Goal: Task Accomplishment & Management: Manage account settings

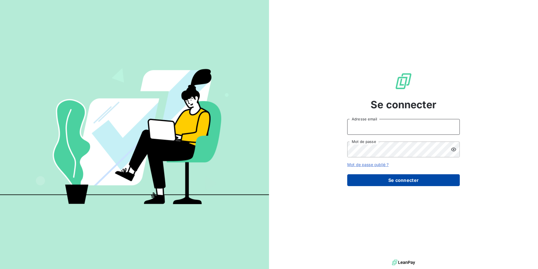
type input "[EMAIL_ADDRESS][DOMAIN_NAME]"
click at [357, 178] on button "Se connecter" at bounding box center [403, 180] width 113 height 12
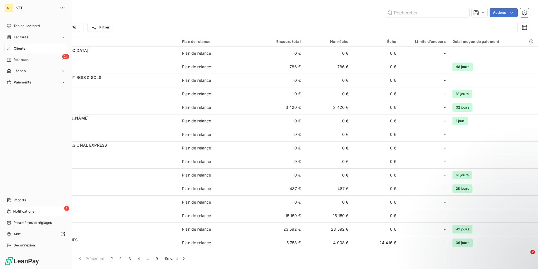
click at [22, 211] on span "Notifications" at bounding box center [23, 211] width 21 height 5
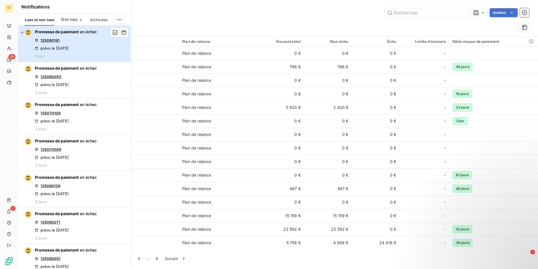
click at [62, 33] on span "Promesse de paiement" at bounding box center [57, 31] width 44 height 5
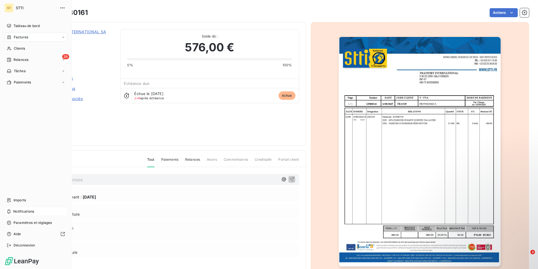
click at [21, 37] on span "Factures" at bounding box center [21, 37] width 14 height 5
click at [19, 38] on span "Factures" at bounding box center [21, 37] width 14 height 5
click at [16, 26] on span "Tableau de bord" at bounding box center [27, 25] width 26 height 5
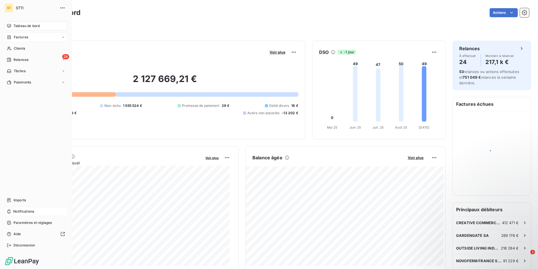
click at [12, 37] on div "Factures" at bounding box center [17, 37] width 21 height 5
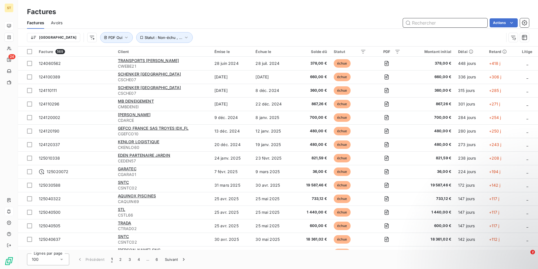
paste input "125080197"
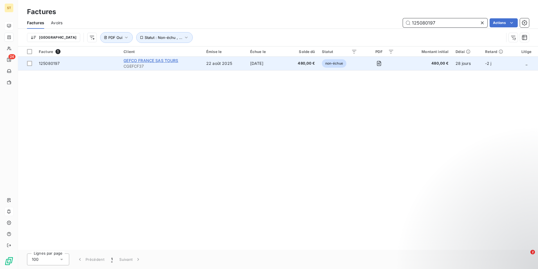
type input "125080197"
click at [137, 62] on span "GEFCO FRANCE SAS TOURS" at bounding box center [151, 60] width 55 height 5
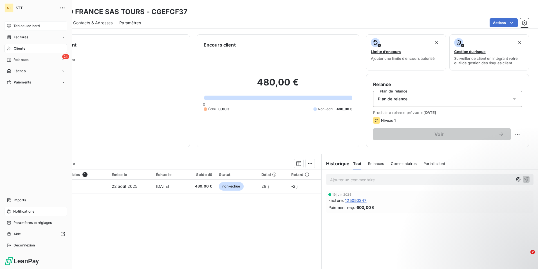
click at [20, 48] on span "Clients" at bounding box center [19, 48] width 11 height 5
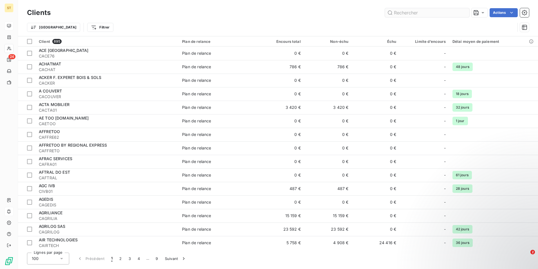
click at [418, 12] on input "text" at bounding box center [427, 12] width 84 height 9
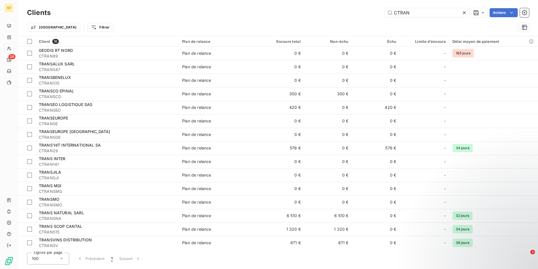
type input "CTRAN"
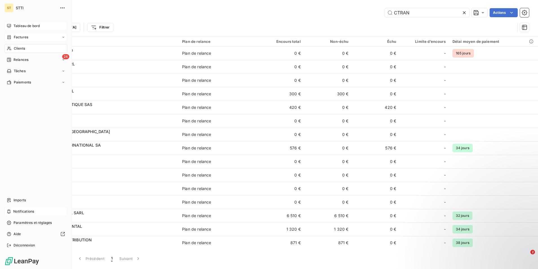
click at [27, 35] on span "Factures" at bounding box center [21, 37] width 14 height 5
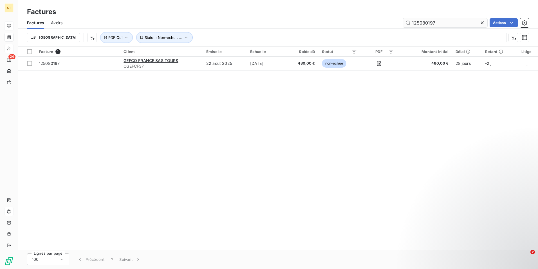
click at [464, 24] on input "125080197" at bounding box center [445, 22] width 84 height 9
type input "1"
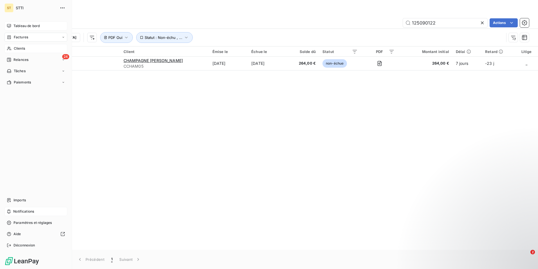
click at [20, 38] on span "Factures" at bounding box center [21, 37] width 14 height 5
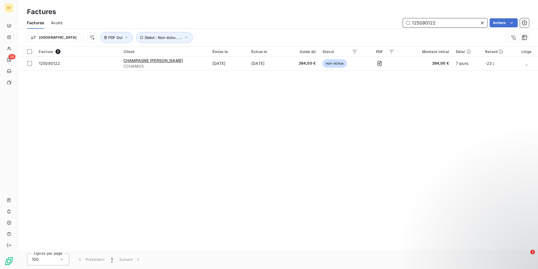
click at [440, 23] on input "125090122" at bounding box center [445, 22] width 84 height 9
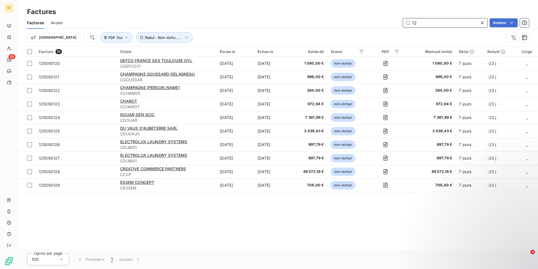
type input "1"
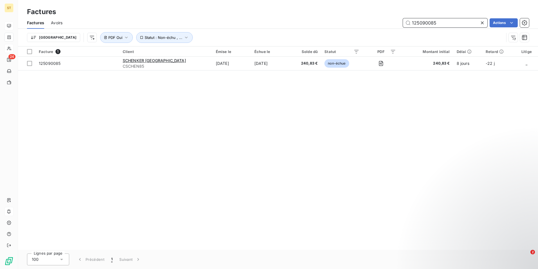
type input "125090085"
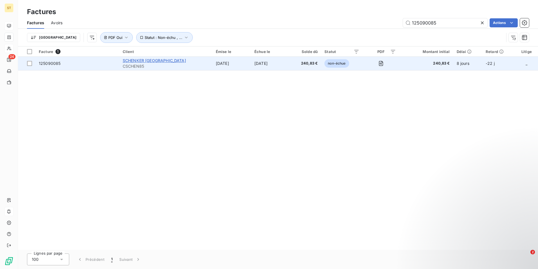
click at [144, 62] on span "SCHENKER [GEOGRAPHIC_DATA]" at bounding box center [154, 60] width 63 height 5
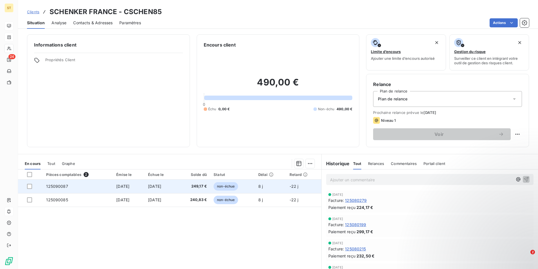
click at [149, 184] on td "[DATE]" at bounding box center [161, 186] width 32 height 14
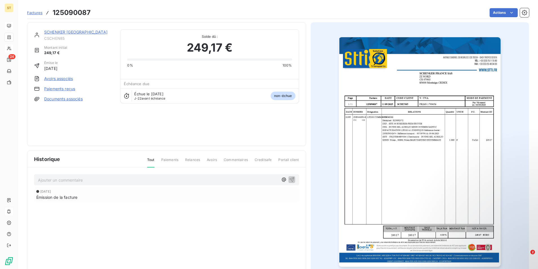
scroll to position [22, 0]
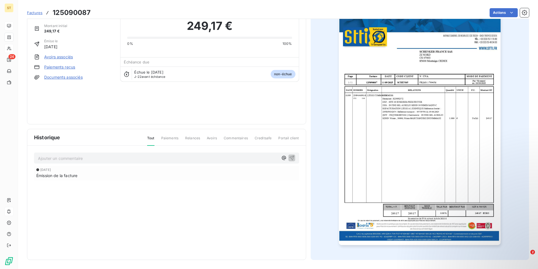
click at [160, 6] on div "Factures 125090087 Actions" at bounding box center [278, 9] width 502 height 19
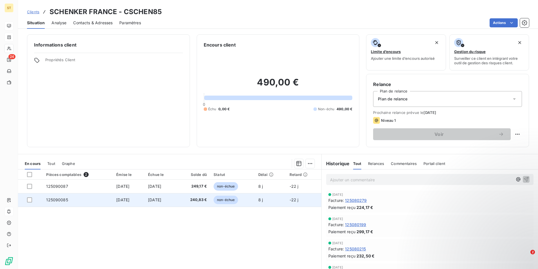
click at [153, 199] on span "[DATE]" at bounding box center [154, 199] width 13 height 5
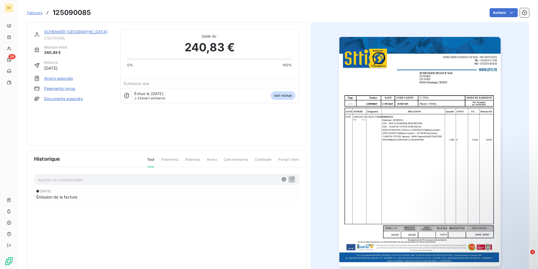
drag, startPoint x: 127, startPoint y: 106, endPoint x: 126, endPoint y: 79, distance: 27.6
click at [126, 98] on div "SCHENKER FRANCE CSCHEN85 Montant initial 240,83 € Émise le [DATE] Avoirs associ…" at bounding box center [166, 83] width 265 height 109
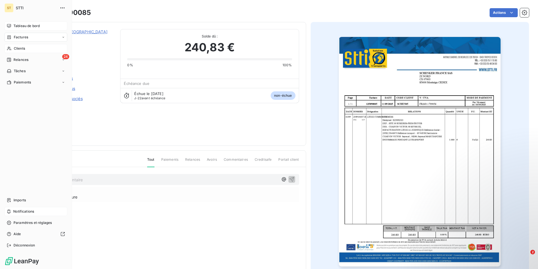
click at [29, 36] on div "Factures" at bounding box center [36, 37] width 63 height 9
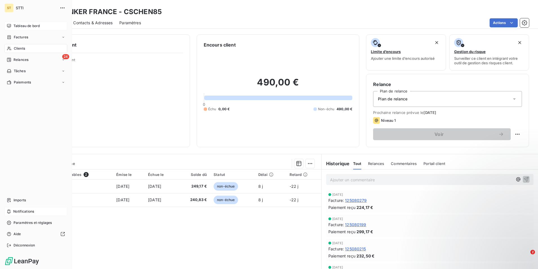
click at [17, 37] on span "Factures" at bounding box center [21, 37] width 14 height 5
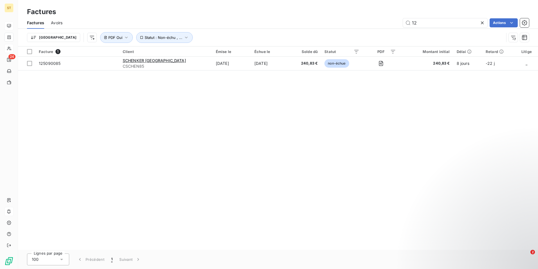
type input "1"
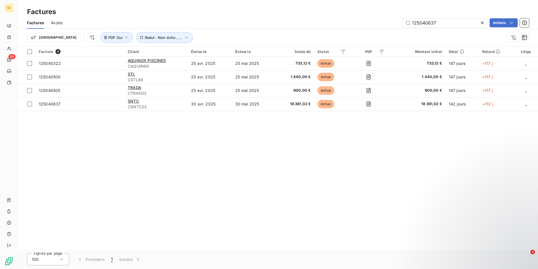
type input "125040637"
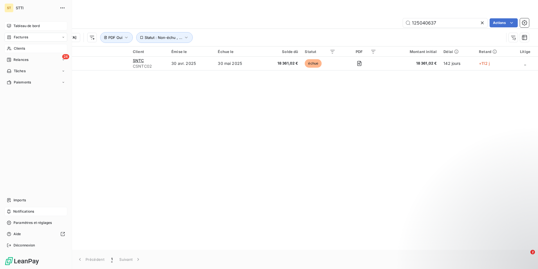
click at [28, 35] on div "Factures" at bounding box center [36, 37] width 63 height 9
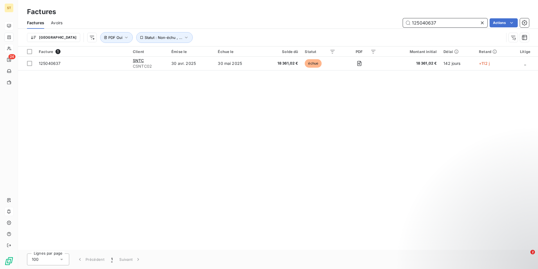
drag, startPoint x: 446, startPoint y: 24, endPoint x: 402, endPoint y: 22, distance: 43.7
click at [402, 22] on div "125040637 Actions" at bounding box center [299, 22] width 460 height 9
type input "125090108"
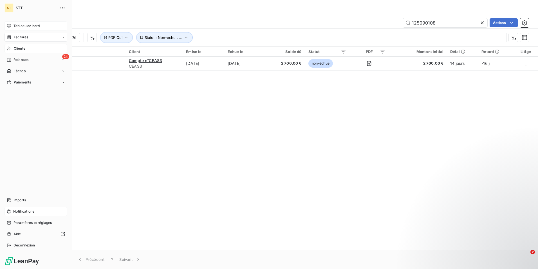
click at [19, 47] on span "Clients" at bounding box center [19, 48] width 11 height 5
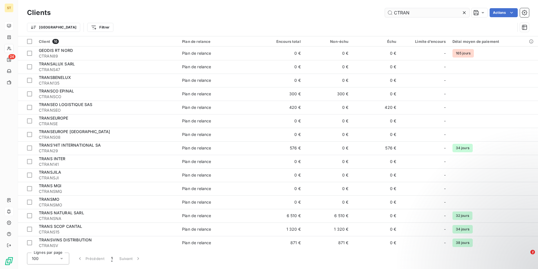
click at [410, 11] on input "CTRAN" at bounding box center [427, 12] width 84 height 9
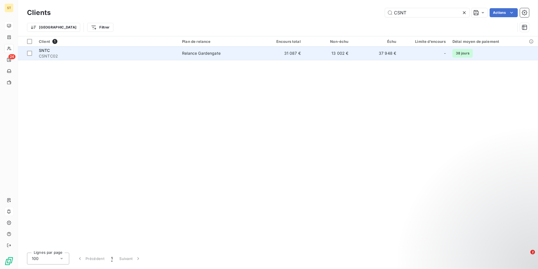
type input "CSNT"
click at [82, 50] on div "SNTC" at bounding box center [107, 51] width 137 height 6
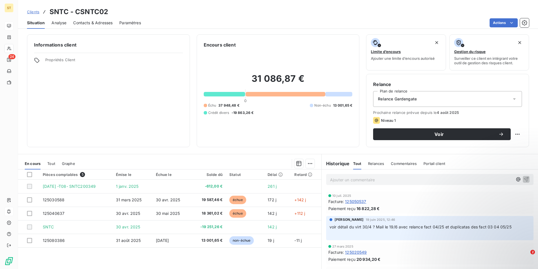
scroll to position [169, 0]
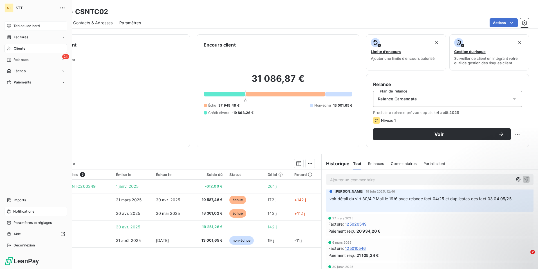
drag, startPoint x: 28, startPoint y: 48, endPoint x: 66, endPoint y: 46, distance: 38.3
click at [28, 48] on div "Clients" at bounding box center [36, 48] width 63 height 9
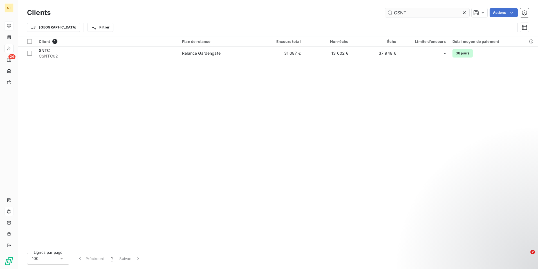
click at [411, 12] on input "CSNT" at bounding box center [427, 12] width 84 height 9
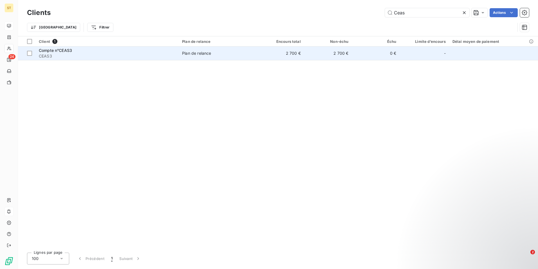
type input "Ceas"
click at [79, 50] on div "Compte n°CEAS3" at bounding box center [107, 51] width 137 height 6
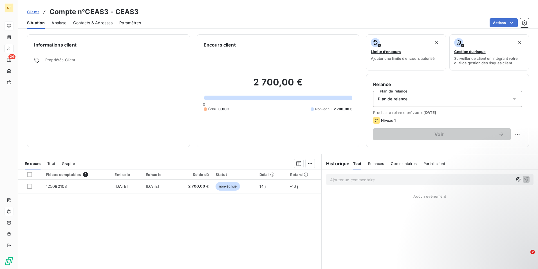
click at [91, 21] on span "Contacts & Adresses" at bounding box center [92, 23] width 39 height 6
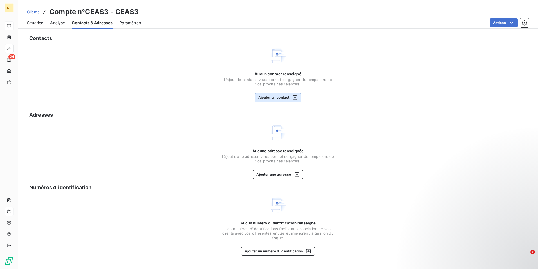
click at [276, 96] on button "Ajouter un contact" at bounding box center [278, 97] width 47 height 9
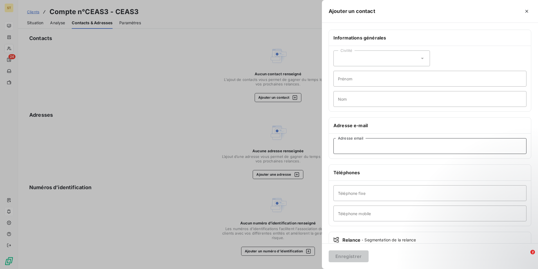
click at [366, 146] on input "Adresse email" at bounding box center [430, 146] width 193 height 16
click at [359, 146] on input "Adresse email" at bounding box center [430, 146] width 193 height 16
paste input "[EMAIL_ADDRESS][DOMAIN_NAME]"
type input "[EMAIL_ADDRESS][DOMAIN_NAME]"
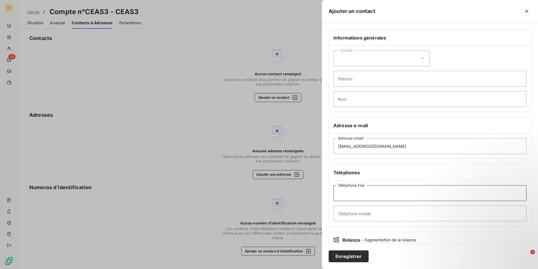
click at [351, 191] on input "Téléphone fixe" at bounding box center [430, 193] width 193 height 16
type input "06 22 75 02 43"
drag, startPoint x: 369, startPoint y: 193, endPoint x: 312, endPoint y: 194, distance: 57.7
click at [312, 268] on div "Ajouter un contact Informations générales Civilité Prénom Nom Adresse e-mail [E…" at bounding box center [269, 269] width 538 height 0
paste input "06 22 75 02 43"
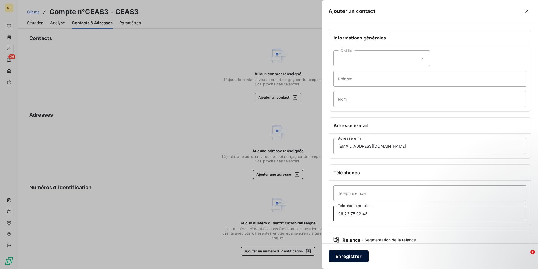
type input "06 22 75 02 43"
click at [351, 256] on button "Enregistrer" at bounding box center [349, 256] width 40 height 12
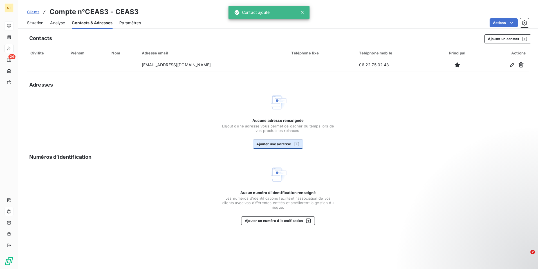
click at [279, 144] on button "Ajouter une adresse" at bounding box center [278, 143] width 50 height 9
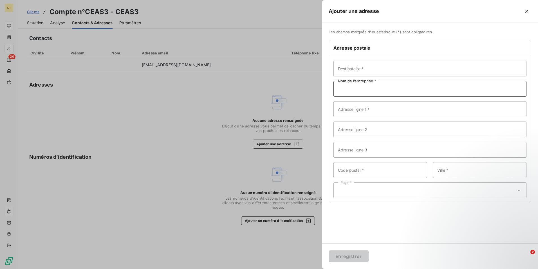
click at [350, 87] on input "Nom de l’entreprise *" at bounding box center [430, 89] width 193 height 16
type input "european aviation services"
drag, startPoint x: 395, startPoint y: 89, endPoint x: 325, endPoint y: 89, distance: 70.1
click at [325, 89] on div "Les champs marqués d’un astérisque (*) sont obligatoires. Adresse postale Desti…" at bounding box center [430, 120] width 216 height 180
type input "EUROPEAN AVIATION SERVICES"
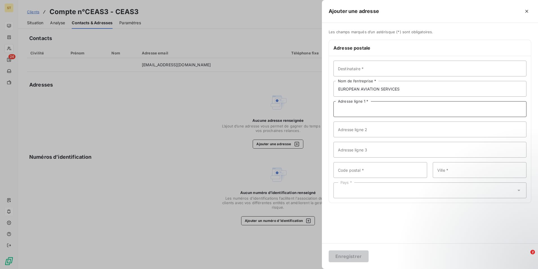
click at [359, 108] on input "Adresse ligne 1 *" at bounding box center [430, 109] width 193 height 16
type input "[STREET_ADDRESS]"
click at [351, 169] on input "Code postal *" at bounding box center [381, 170] width 94 height 16
type input "10000"
type input "[GEOGRAPHIC_DATA]"
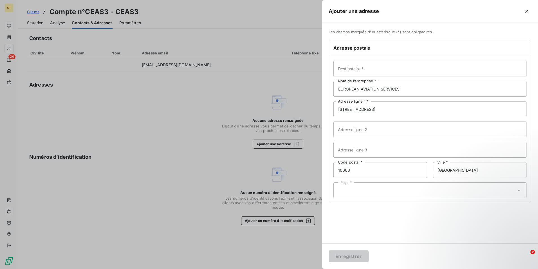
click at [521, 189] on icon at bounding box center [519, 190] width 6 height 6
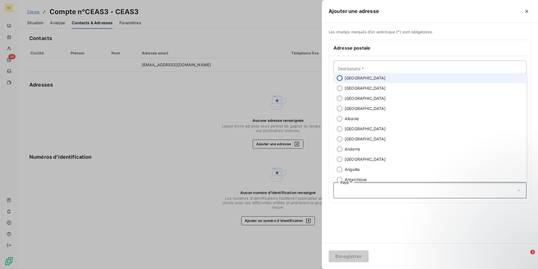
click at [341, 78] on input "radio" at bounding box center [340, 78] width 6 height 6
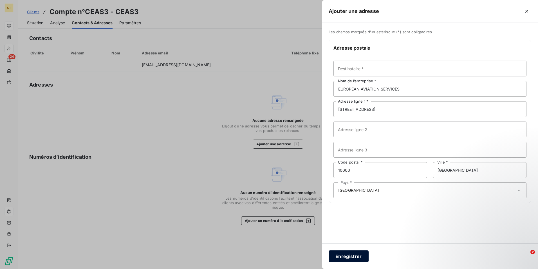
click at [350, 256] on button "Enregistrer" at bounding box center [349, 256] width 40 height 12
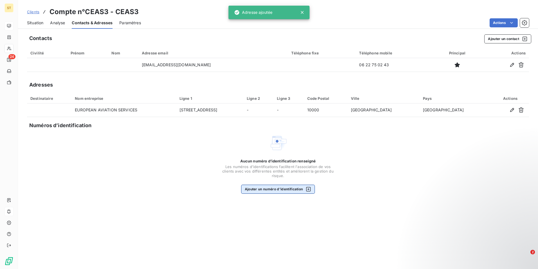
click at [270, 191] on button "Ajouter un numéro d’identification" at bounding box center [278, 188] width 74 height 9
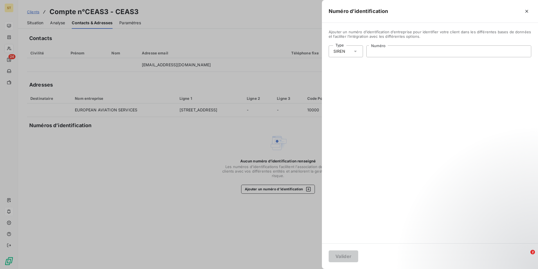
click at [380, 51] on input "Numéro" at bounding box center [449, 51] width 164 height 11
type input "978 248 268"
click at [341, 255] on button "Valider" at bounding box center [344, 256] width 30 height 12
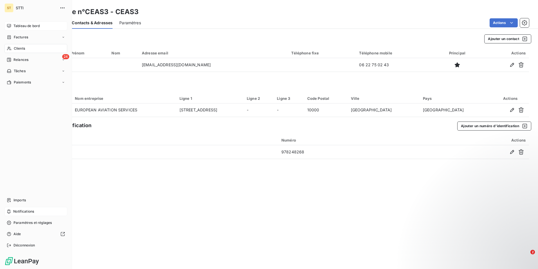
click at [25, 48] on div "Clients" at bounding box center [36, 48] width 63 height 9
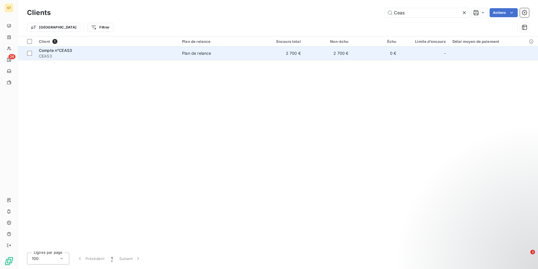
click at [73, 51] on div "Compte n°CEAS3" at bounding box center [107, 51] width 137 height 6
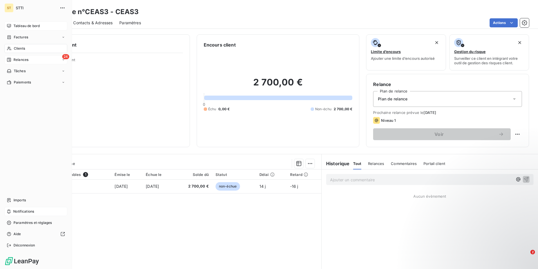
click at [16, 59] on span "Relances" at bounding box center [21, 59] width 15 height 5
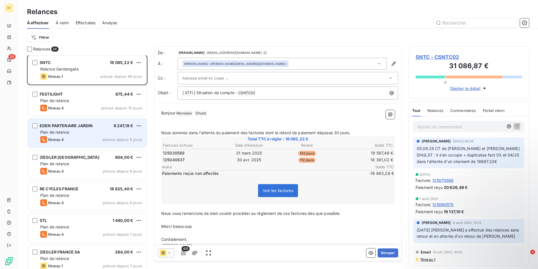
scroll to position [0, 0]
click at [68, 134] on span "Plan de relance" at bounding box center [54, 132] width 29 height 5
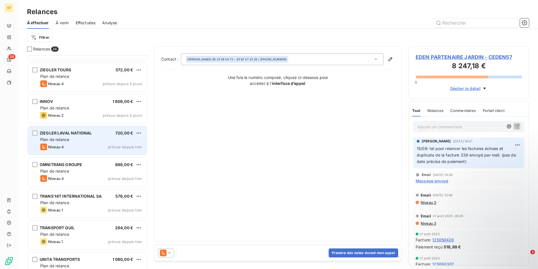
scroll to position [254, 0]
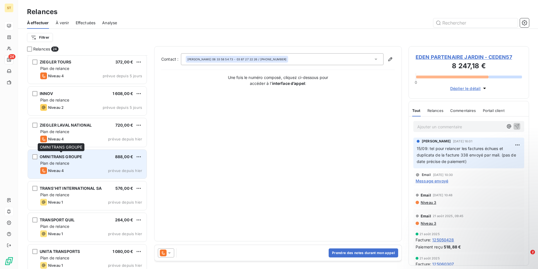
click at [79, 158] on span "OMNITRANS GROUPE" at bounding box center [61, 156] width 43 height 5
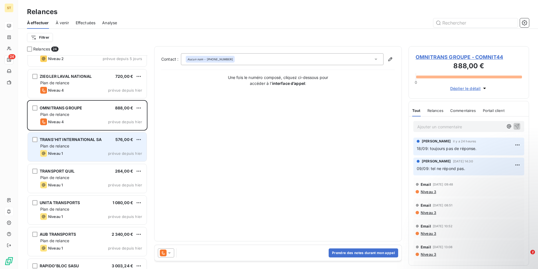
scroll to position [310, 0]
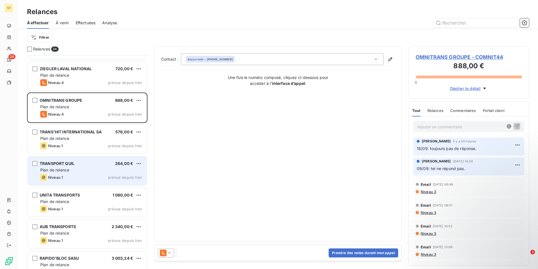
click at [75, 167] on div "TRANSPORT QUIL 264,00 € Plan de relance Niveau 1 prévue depuis [DATE]" at bounding box center [87, 170] width 119 height 29
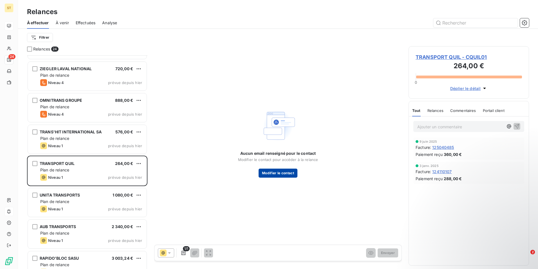
click at [292, 173] on button "Modifier le contact" at bounding box center [278, 172] width 39 height 9
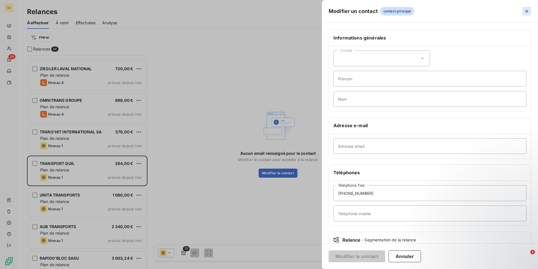
click at [529, 11] on icon "button" at bounding box center [527, 11] width 6 height 6
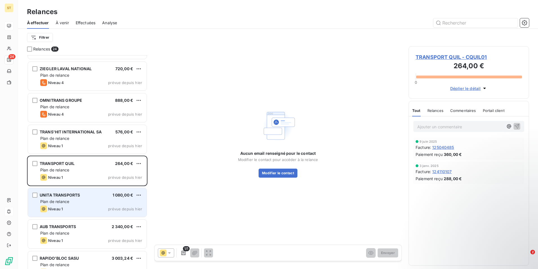
click at [63, 202] on span "Plan de relance" at bounding box center [54, 201] width 29 height 5
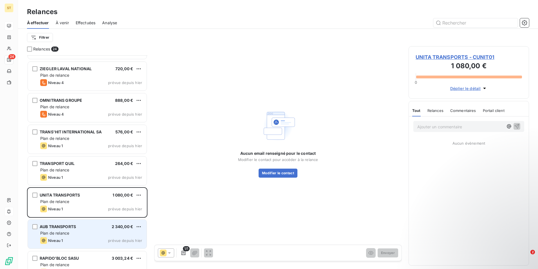
click at [63, 234] on span "Plan de relance" at bounding box center [54, 232] width 29 height 5
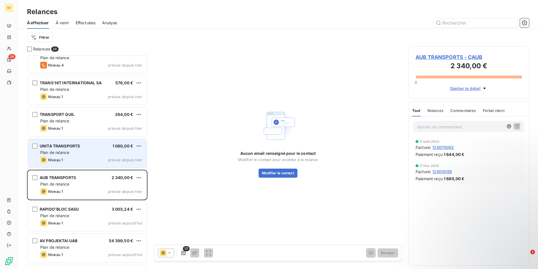
scroll to position [366, 0]
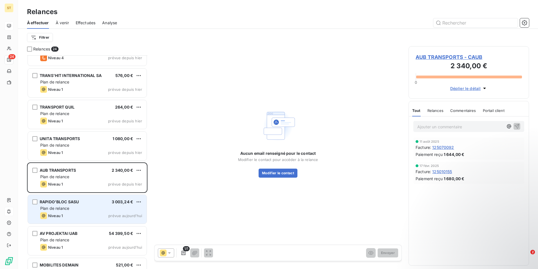
click at [76, 211] on div "Plan de relance" at bounding box center [91, 208] width 102 height 6
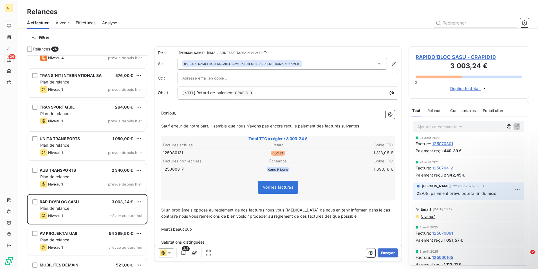
scroll to position [28, 0]
click at [383, 252] on button "Envoyer" at bounding box center [388, 252] width 21 height 9
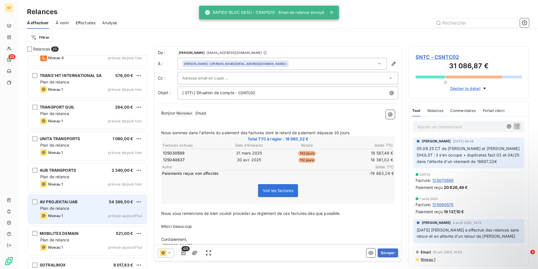
click at [54, 213] on div "Niveau 1" at bounding box center [51, 215] width 23 height 7
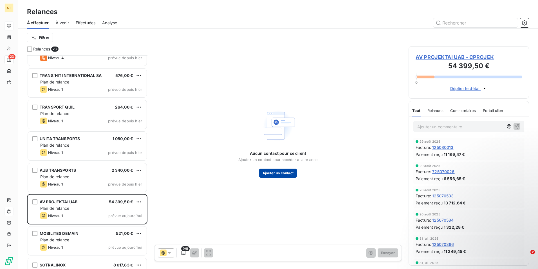
click at [282, 173] on button "Ajouter un contact" at bounding box center [278, 172] width 38 height 9
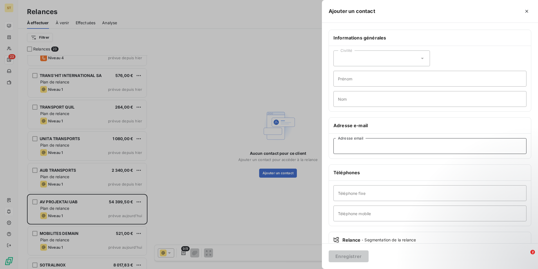
paste input "[EMAIL_ADDRESS][DOMAIN_NAME]"
type input "[EMAIL_ADDRESS][DOMAIN_NAME]"
click at [346, 256] on button "Enregistrer" at bounding box center [349, 256] width 40 height 12
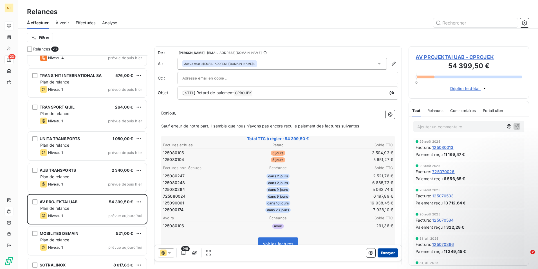
click at [381, 254] on button "Envoyer" at bounding box center [388, 252] width 21 height 9
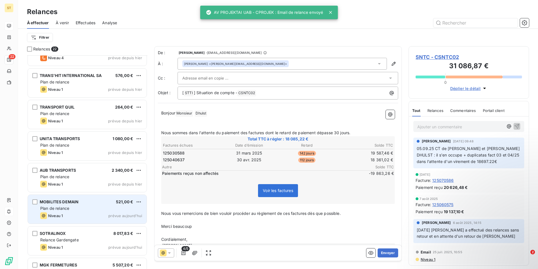
click at [90, 205] on div "Plan de relance" at bounding box center [91, 208] width 102 height 6
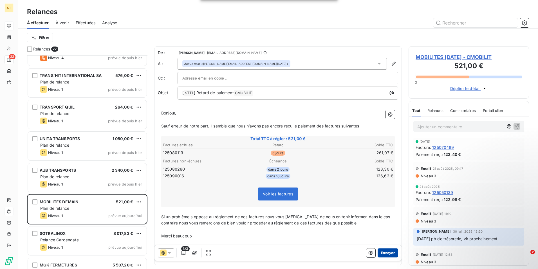
click at [383, 252] on button "Envoyer" at bounding box center [388, 252] width 21 height 9
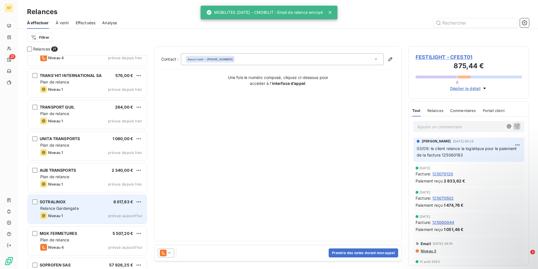
click at [68, 211] on div "Relance Gardengate" at bounding box center [91, 208] width 102 height 6
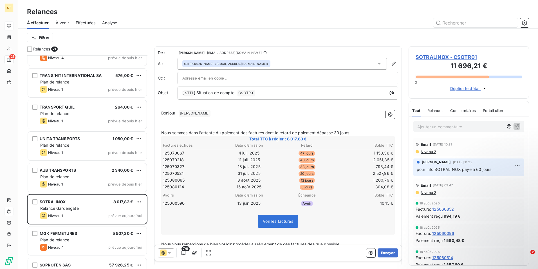
click at [338, 131] on span "Nous sommes dans l'attente du paiement des factures dont le retard de paiement …" at bounding box center [255, 132] width 189 height 5
click at [361, 130] on p "Nous sommes dans l'attente du paiement des factures dont le retard de paiement …" at bounding box center [278, 132] width 234 height 6
click at [383, 251] on button "Envoyer" at bounding box center [388, 252] width 21 height 9
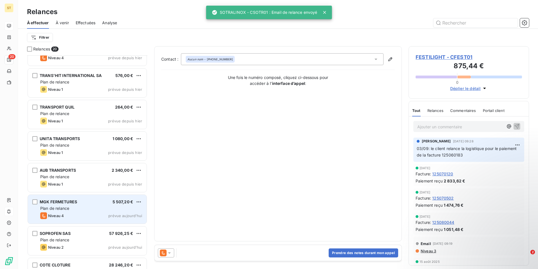
click at [77, 207] on div "Plan de relance" at bounding box center [91, 208] width 102 height 6
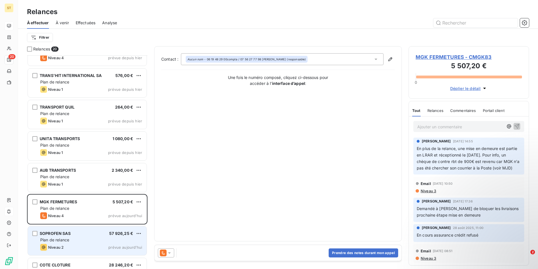
click at [67, 239] on span "Plan de relance" at bounding box center [54, 239] width 29 height 5
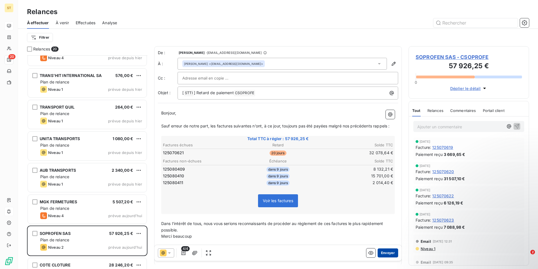
click at [381, 251] on button "Envoyer" at bounding box center [388, 252] width 21 height 9
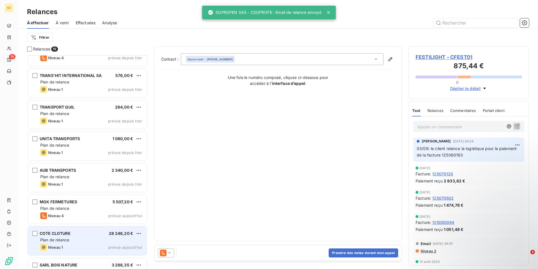
click at [70, 236] on div "COTE CLOTURE" at bounding box center [55, 233] width 31 height 6
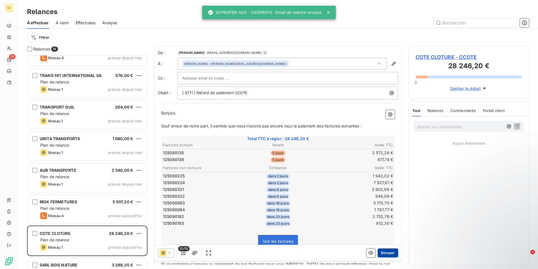
click at [386, 251] on button "Envoyer" at bounding box center [388, 252] width 21 height 9
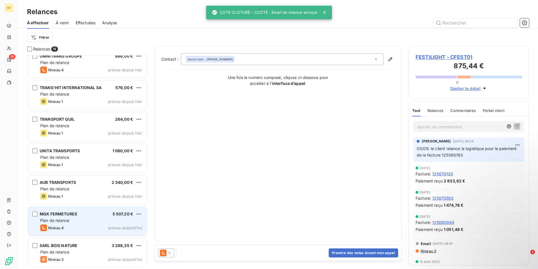
scroll to position [354, 0]
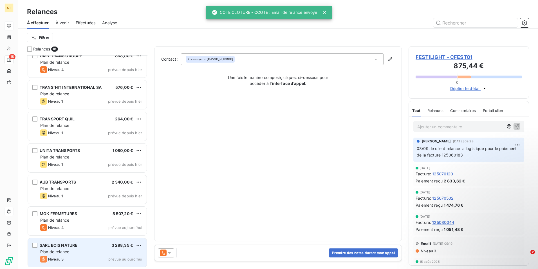
click at [79, 256] on div "Niveau 3 prévue aujourd’hui" at bounding box center [91, 258] width 102 height 7
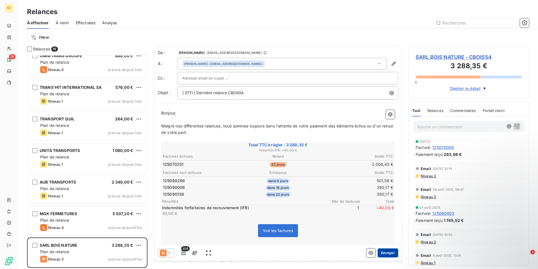
click at [385, 252] on button "Envoyer" at bounding box center [388, 252] width 21 height 9
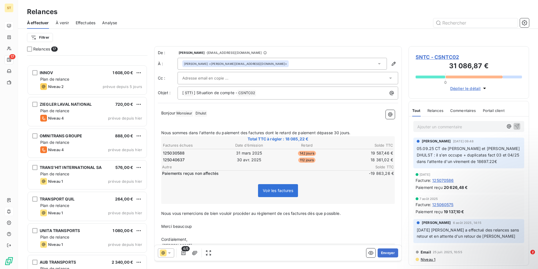
scroll to position [323, 0]
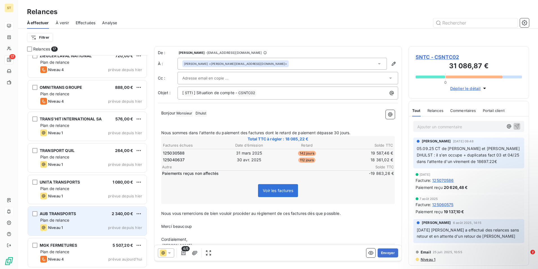
click at [65, 224] on div "Niveau 1 prévue depuis hier" at bounding box center [91, 227] width 102 height 7
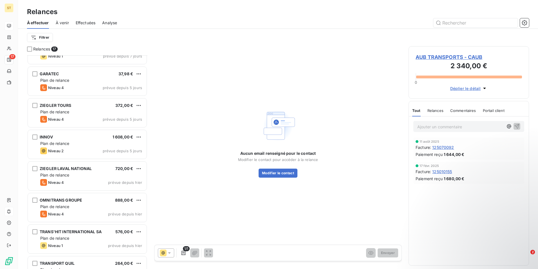
scroll to position [323, 0]
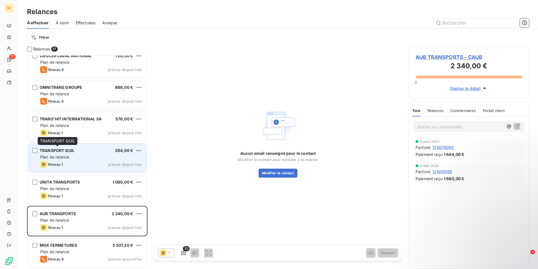
click at [61, 153] on div "TRANSPORT QUIL" at bounding box center [57, 150] width 35 height 6
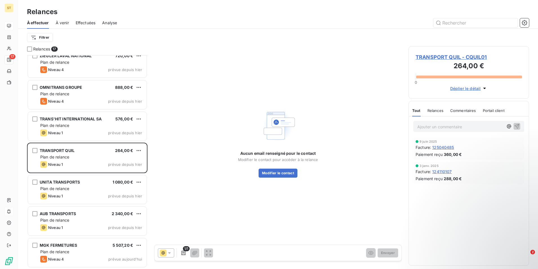
click at [444, 57] on span "TRANSPORT QUIL - CQUIL01" at bounding box center [469, 57] width 106 height 8
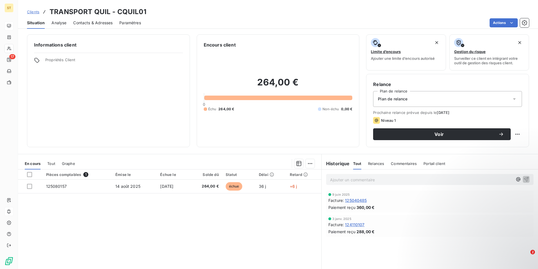
click at [94, 23] on span "Contacts & Adresses" at bounding box center [92, 23] width 39 height 6
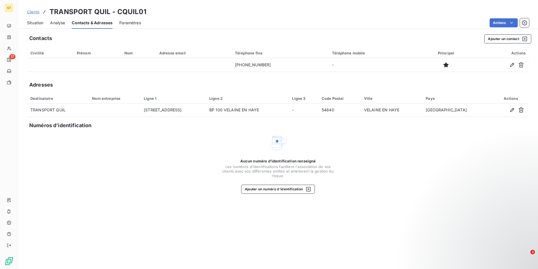
click at [35, 24] on span "Situation" at bounding box center [35, 23] width 16 height 6
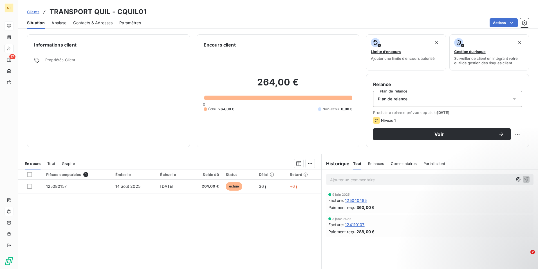
click at [99, 23] on span "Contacts & Adresses" at bounding box center [92, 23] width 39 height 6
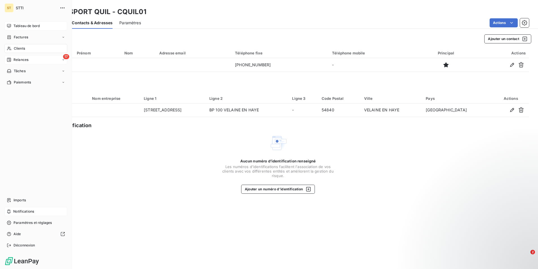
click at [22, 58] on span "Relances" at bounding box center [21, 59] width 15 height 5
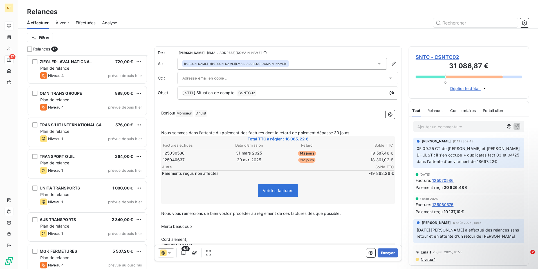
scroll to position [323, 0]
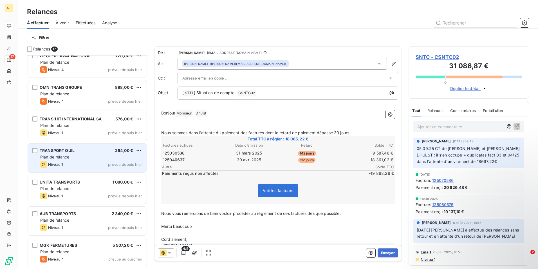
click at [59, 151] on span "TRANSPORT QUIL" at bounding box center [57, 150] width 35 height 5
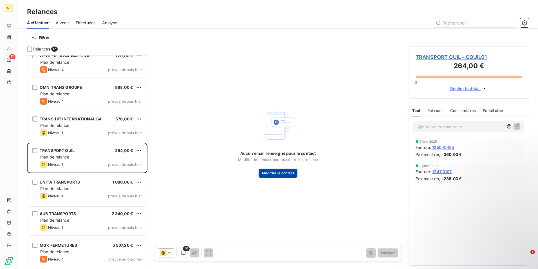
click at [280, 172] on button "Modifier le contact" at bounding box center [278, 172] width 39 height 9
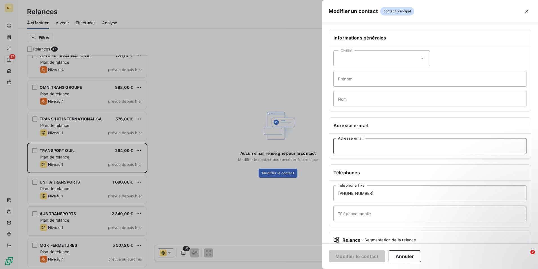
paste input "[EMAIL_ADDRESS][DOMAIN_NAME]"
type input "[EMAIL_ADDRESS][DOMAIN_NAME]"
click at [346, 257] on button "Modifier le contact" at bounding box center [357, 256] width 57 height 12
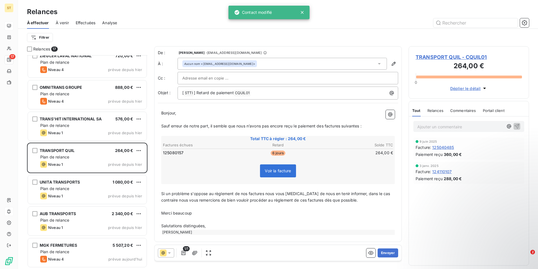
click at [439, 126] on p "Ajouter un commentaire ﻿" at bounding box center [460, 126] width 86 height 7
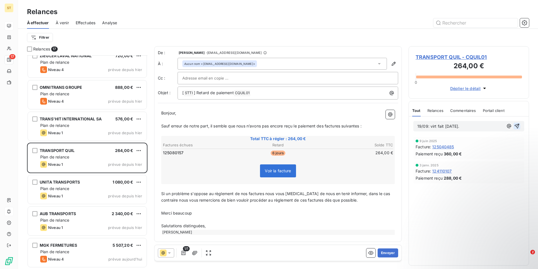
click at [518, 125] on icon "button" at bounding box center [517, 126] width 6 height 6
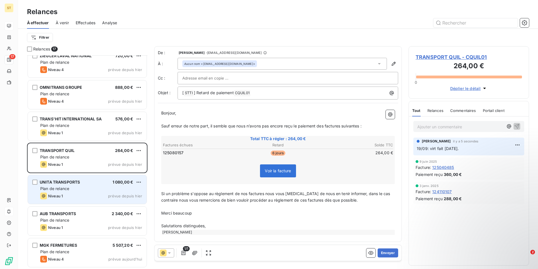
click at [51, 192] on div "Niveau 1" at bounding box center [51, 195] width 23 height 7
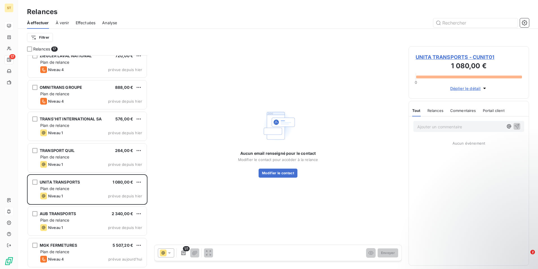
click at [443, 57] on span "UNITA TRANSPORTS - CUNIT01" at bounding box center [469, 57] width 106 height 8
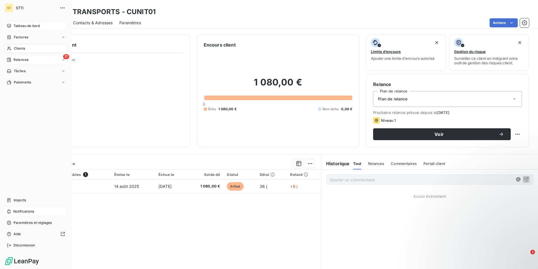
click at [20, 58] on span "Relances" at bounding box center [21, 59] width 15 height 5
